Goal: Task Accomplishment & Management: Use online tool/utility

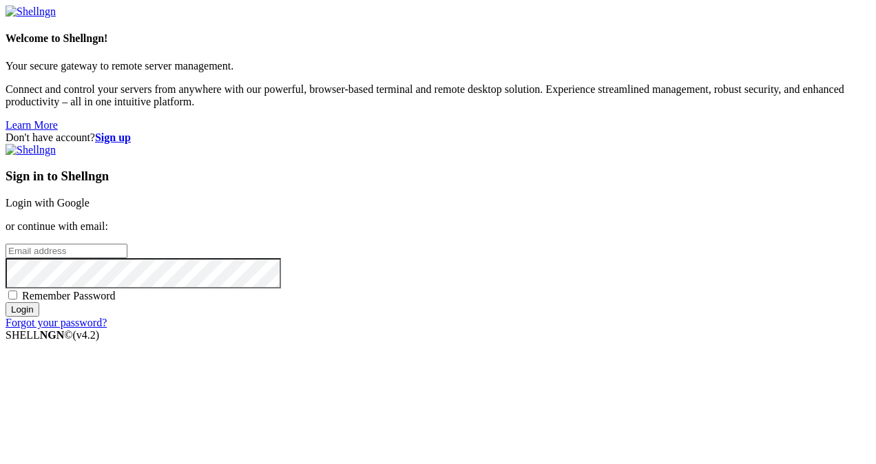
click at [90, 197] on link "Login with Google" at bounding box center [48, 203] width 84 height 12
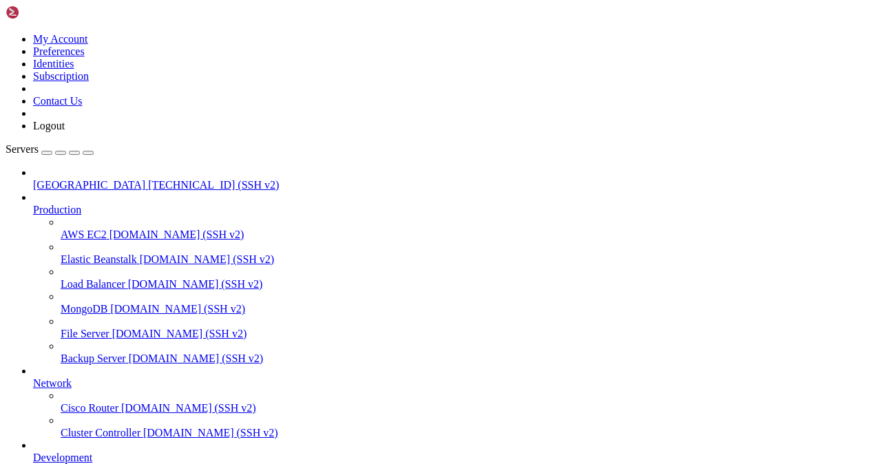
click at [148, 179] on span "[TECHNICAL_ID] (SSH v2)" at bounding box center [213, 185] width 131 height 12
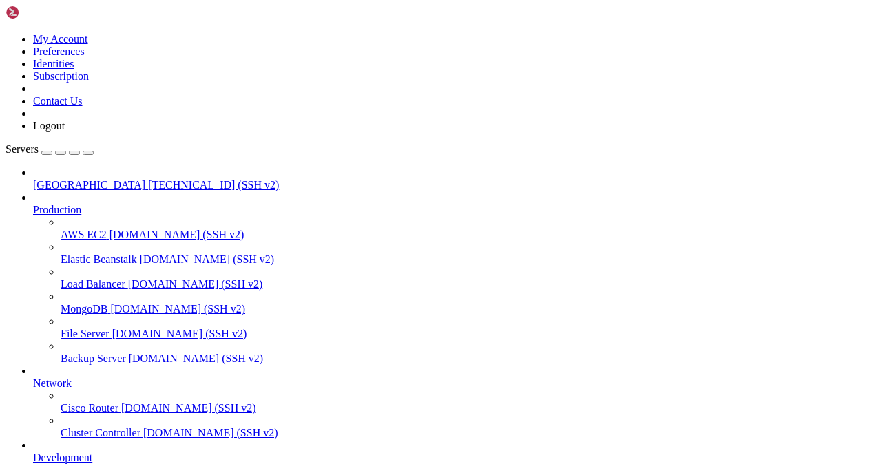
type input "/mnt/blockstorage/vast1/ckpt"
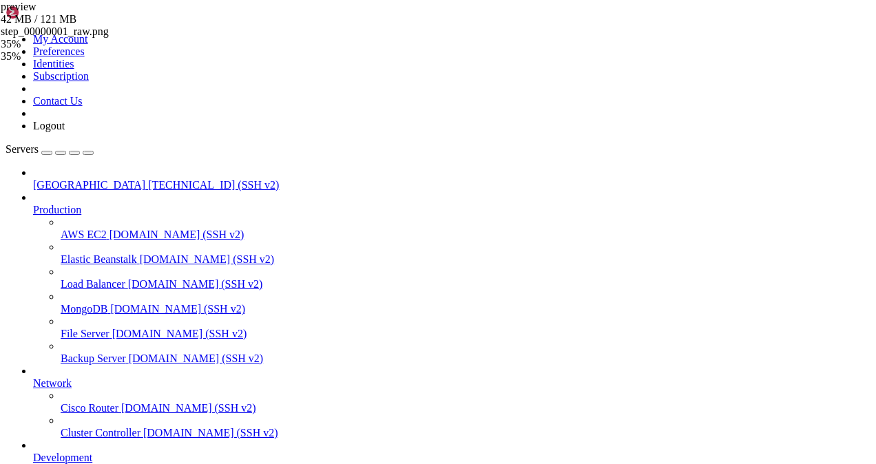
scroll to position [246, 0]
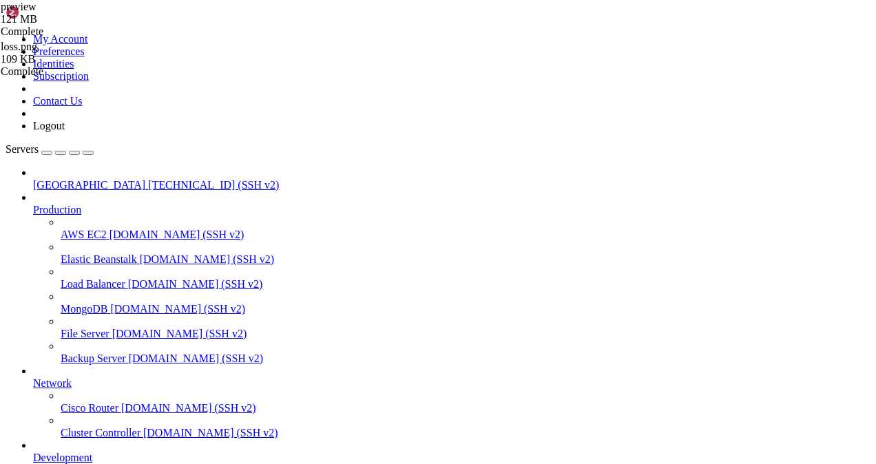
scroll to position [269, 0]
drag, startPoint x: 171, startPoint y: 176, endPoint x: 44, endPoint y: 115, distance: 141.4
